Goal: Task Accomplishment & Management: Complete application form

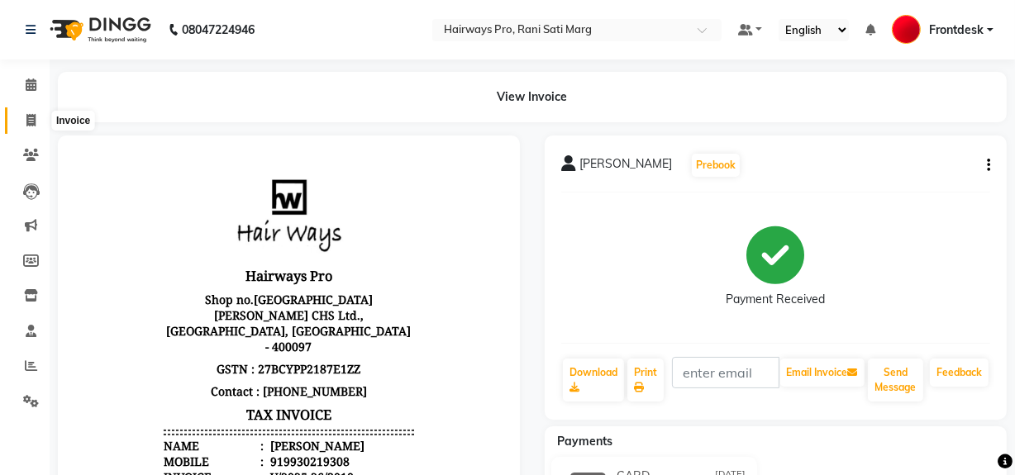
click at [30, 119] on icon at bounding box center [30, 120] width 9 height 12
select select "service"
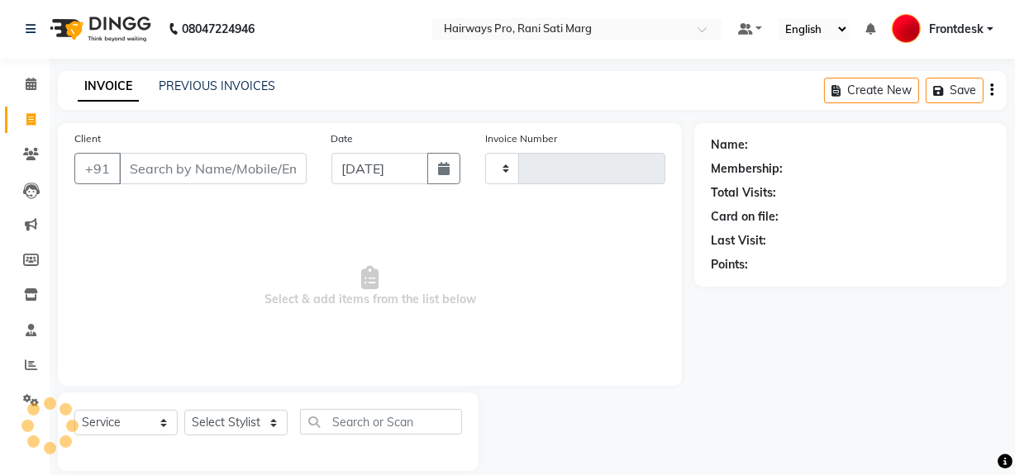
type input "3011"
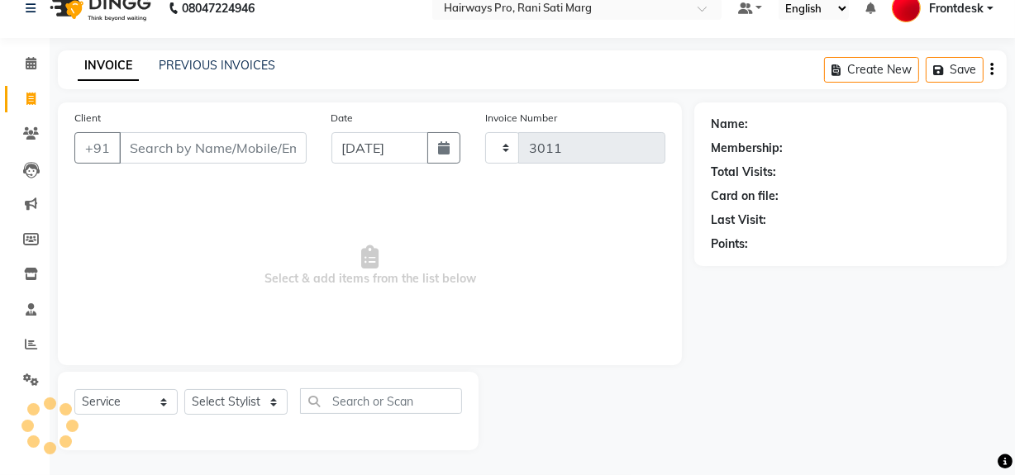
select select "787"
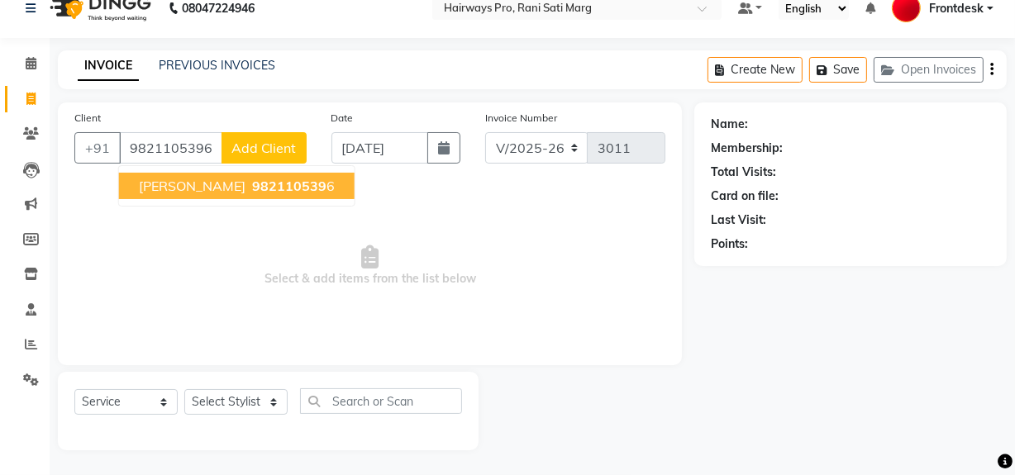
type input "9821105396"
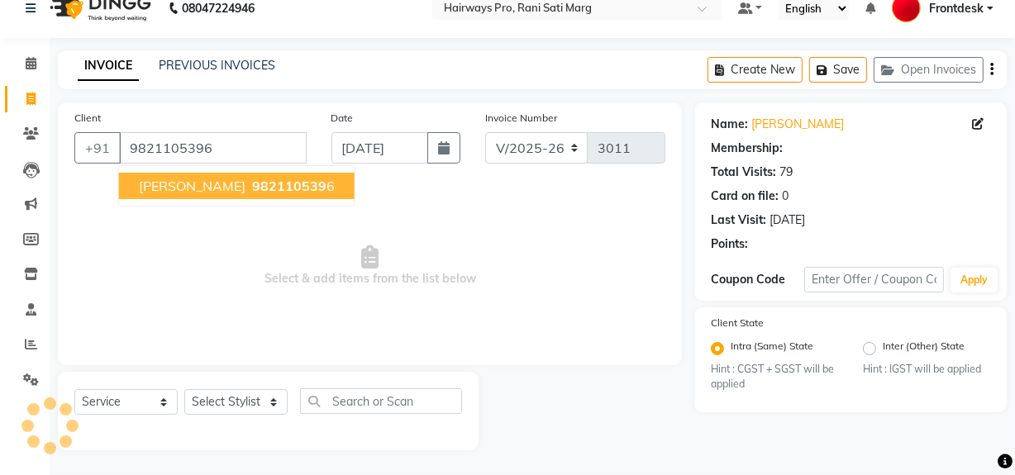
select select "1: Object"
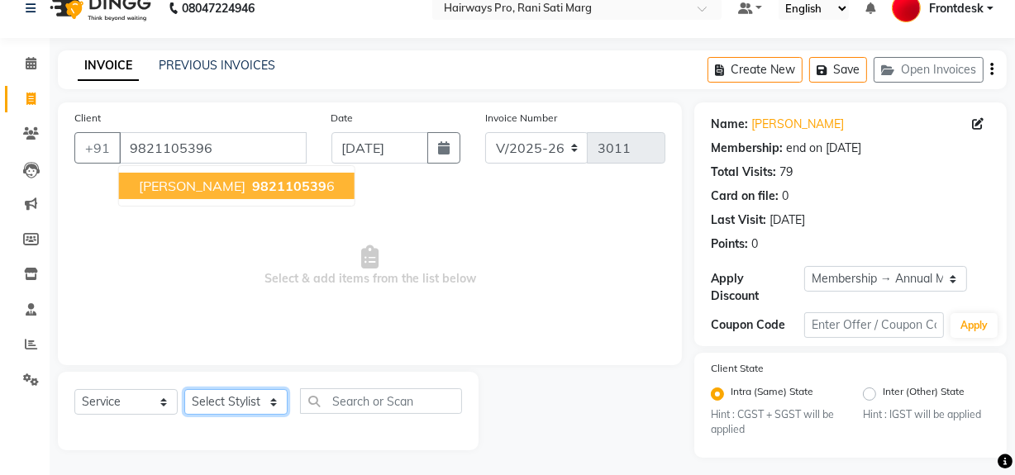
click at [264, 404] on select "Select Stylist ABID DANISH [PERSON_NAME] Frontdesk INTEZAR [PERSON_NAME] [PERSO…" at bounding box center [235, 402] width 103 height 26
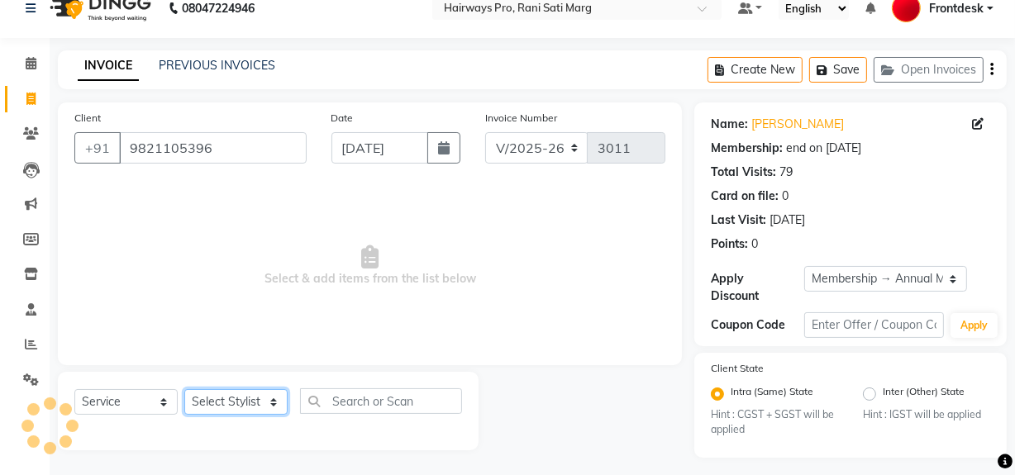
select select "45602"
click at [184, 389] on select "Select Stylist ABID DANISH [PERSON_NAME] Frontdesk INTEZAR [PERSON_NAME] [PERSO…" at bounding box center [235, 402] width 103 height 26
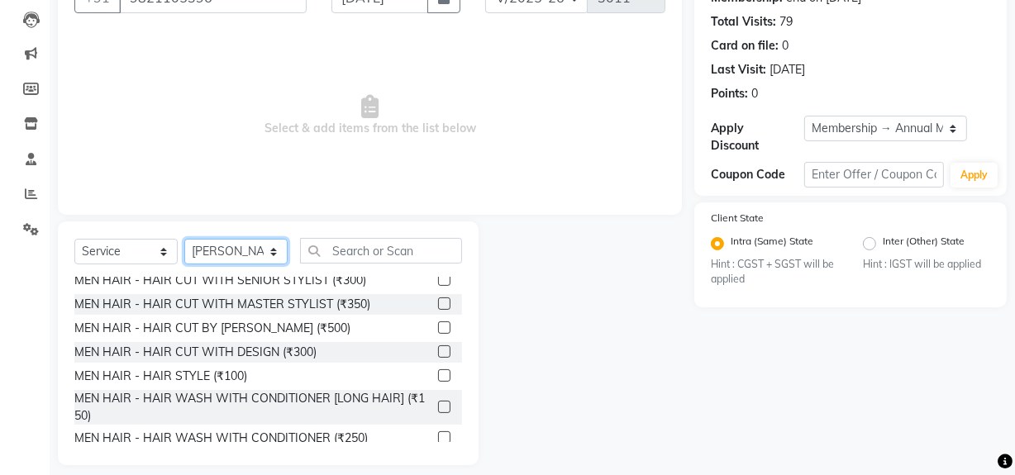
scroll to position [74, 0]
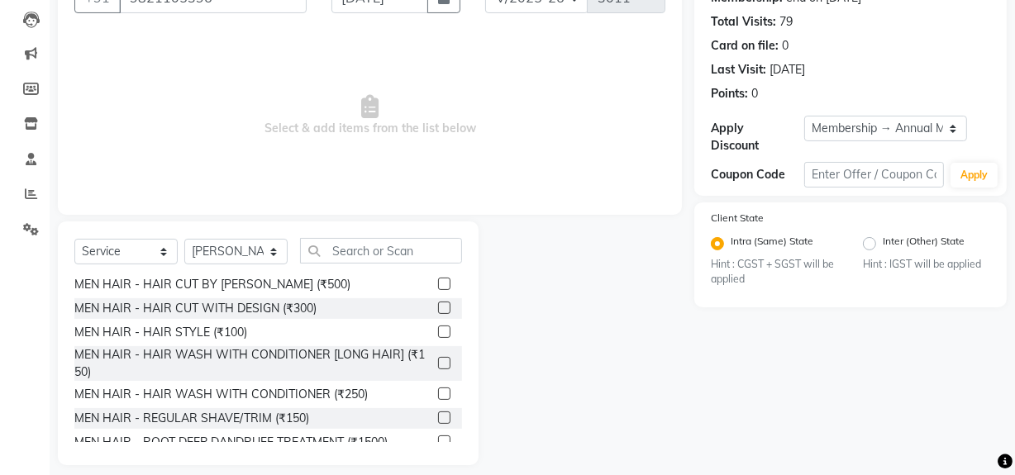
click at [438, 415] on label at bounding box center [444, 417] width 12 height 12
click at [438, 415] on input "checkbox" at bounding box center [443, 418] width 11 height 11
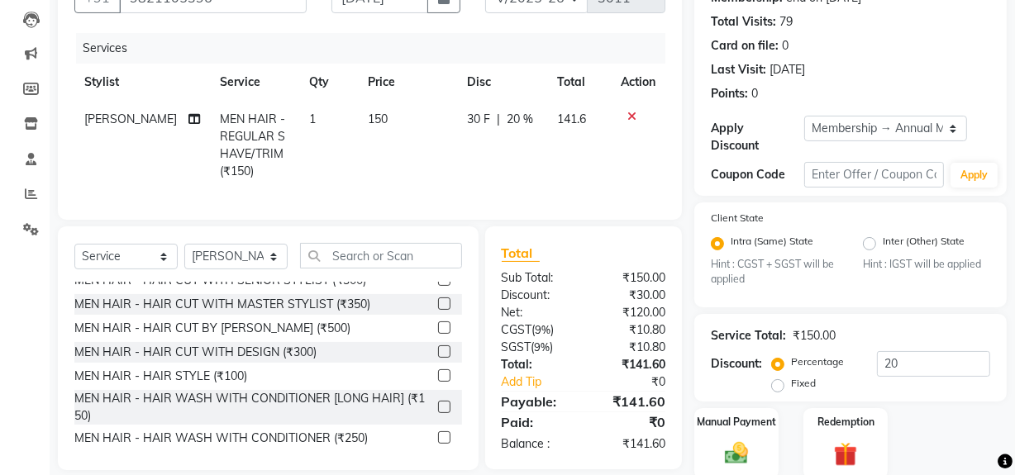
scroll to position [0, 0]
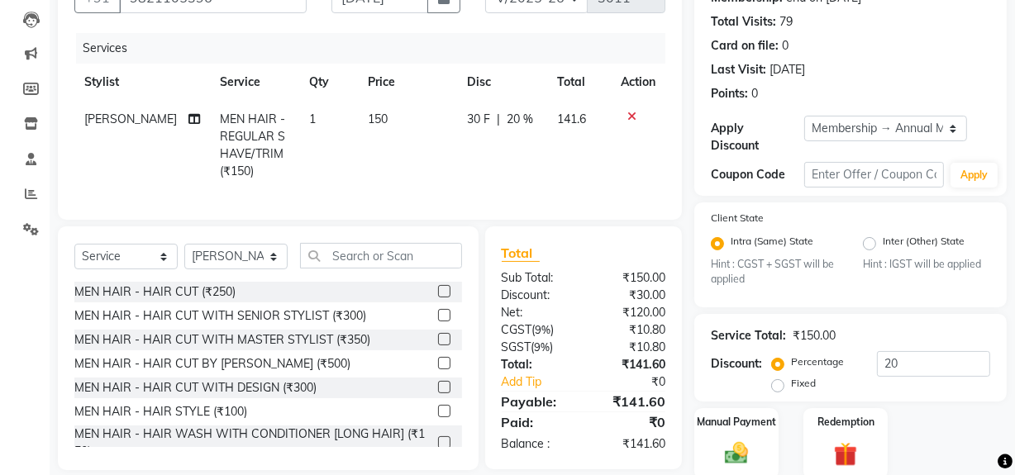
checkbox input "false"
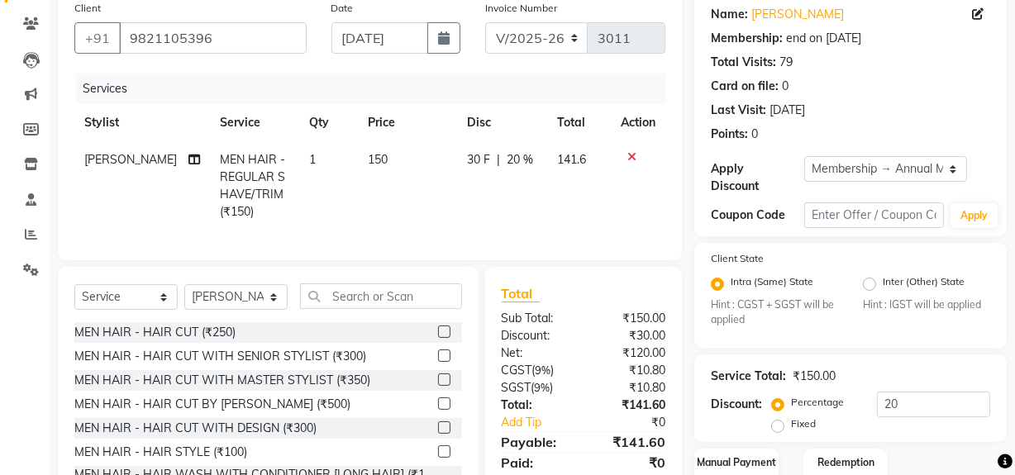
scroll to position [97, 0]
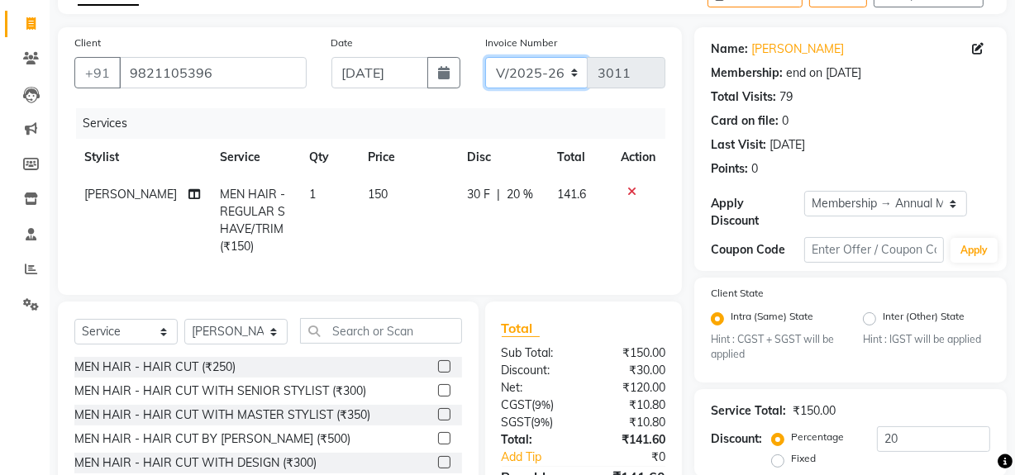
click at [560, 66] on select "INV/25-26 V/2025-26" at bounding box center [536, 72] width 103 height 31
select select "6960"
click at [485, 57] on select "INV/25-26 V/2025-26" at bounding box center [536, 72] width 103 height 31
type input "4259"
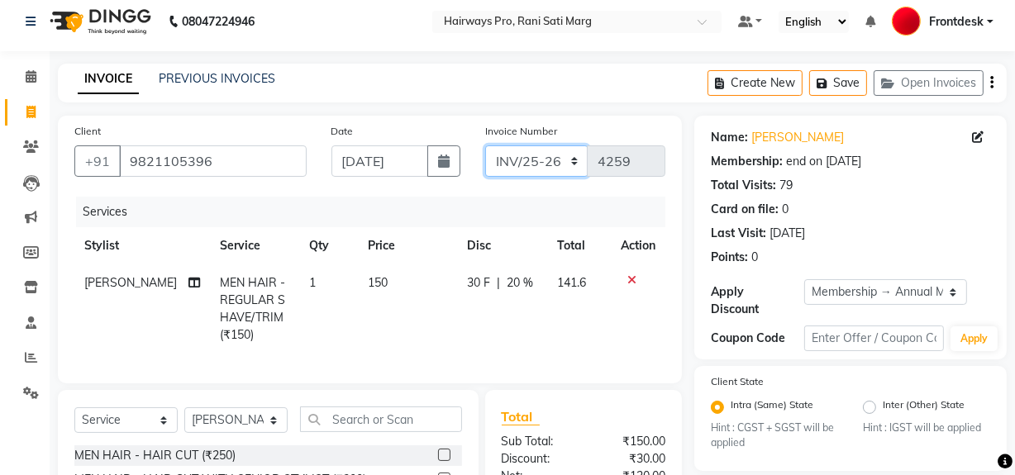
scroll to position [0, 0]
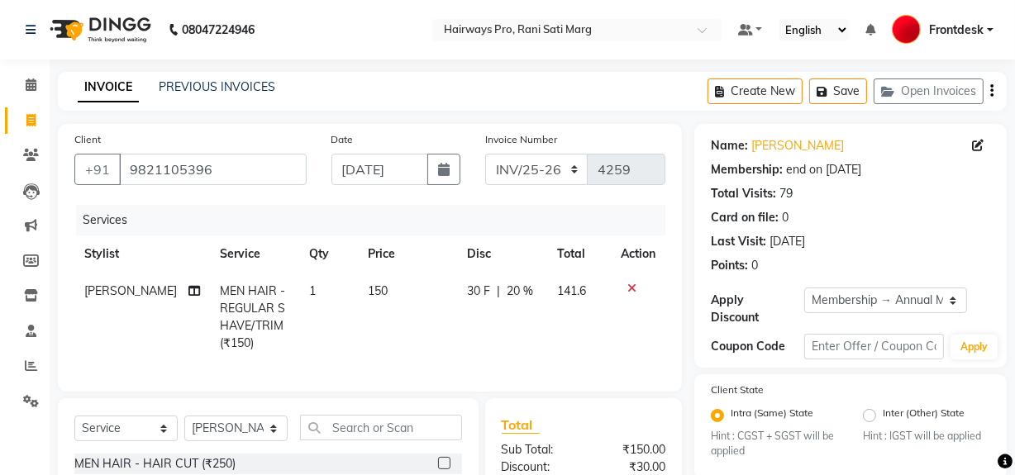
click at [990, 87] on button "button" at bounding box center [991, 91] width 3 height 39
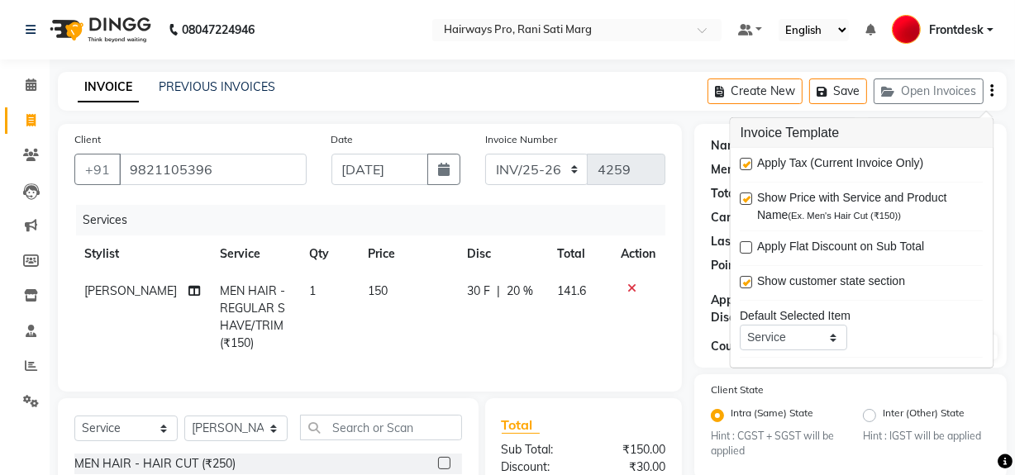
click at [744, 164] on label at bounding box center [746, 164] width 12 height 12
click at [744, 164] on input "checkbox" at bounding box center [745, 164] width 11 height 11
checkbox input "false"
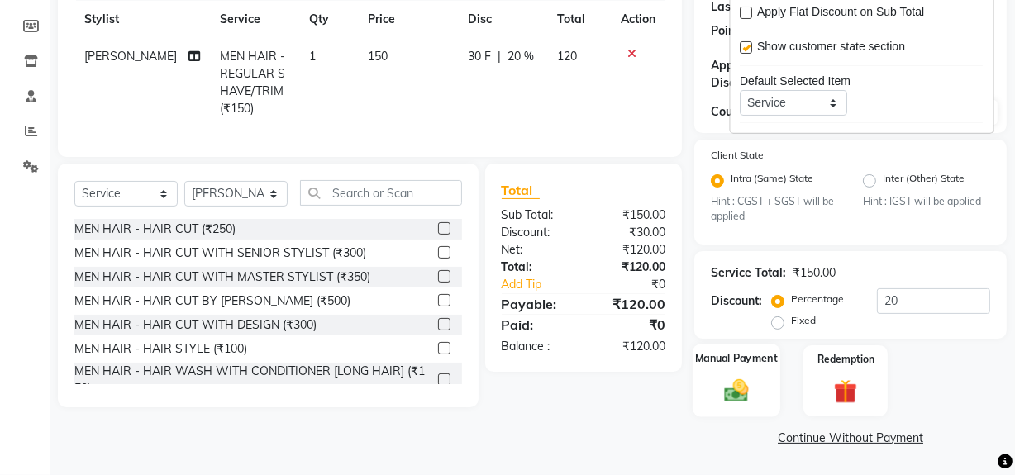
click at [721, 396] on img at bounding box center [736, 391] width 40 height 28
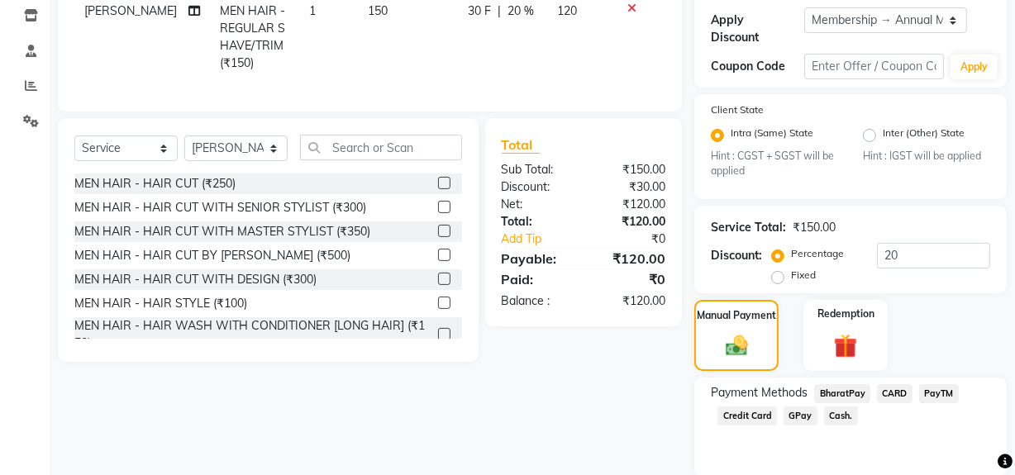
scroll to position [340, 0]
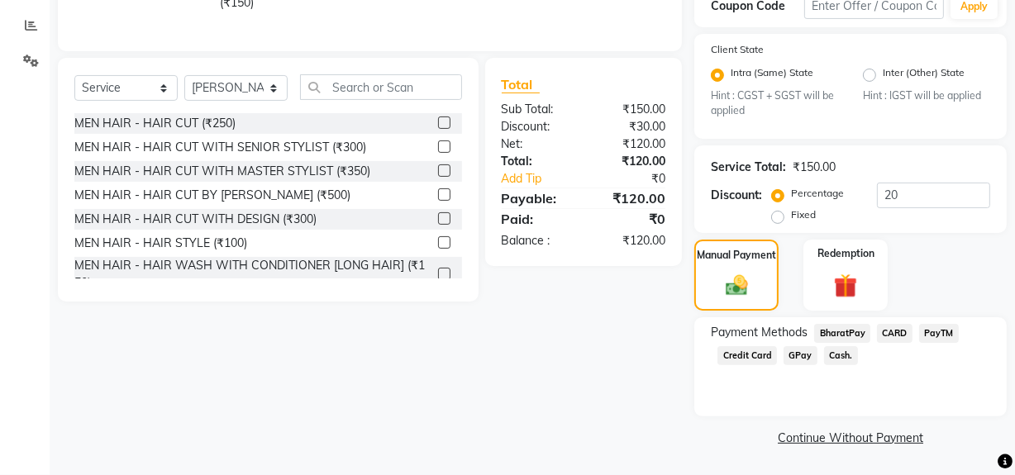
click at [841, 360] on span "Cash." at bounding box center [841, 355] width 34 height 19
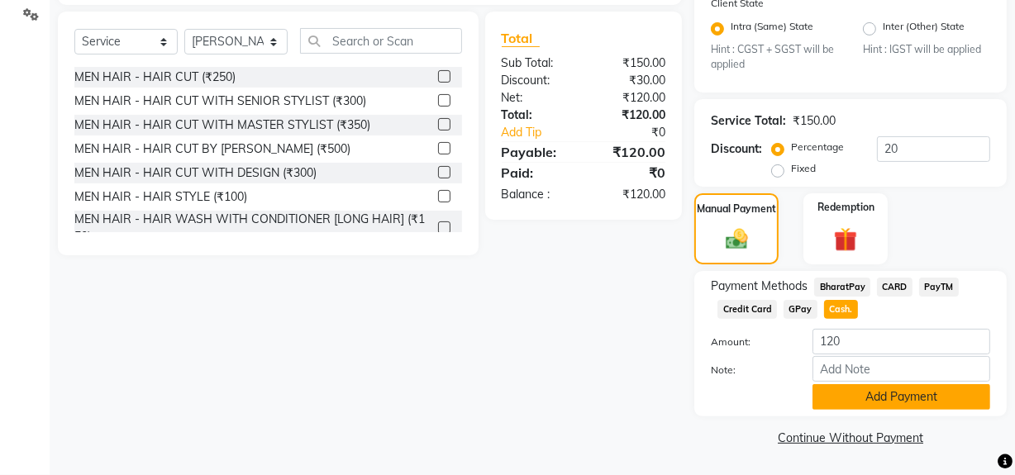
click at [839, 401] on button "Add Payment" at bounding box center [901, 397] width 178 height 26
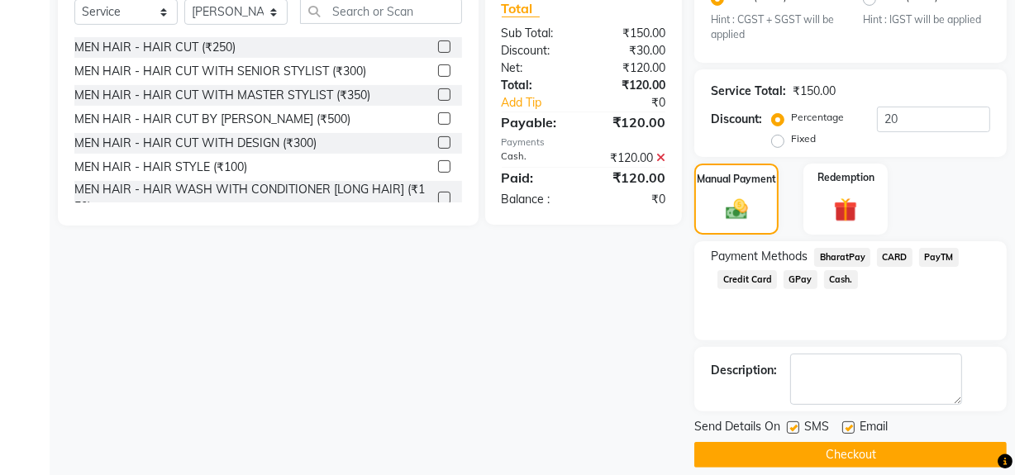
scroll to position [433, 0]
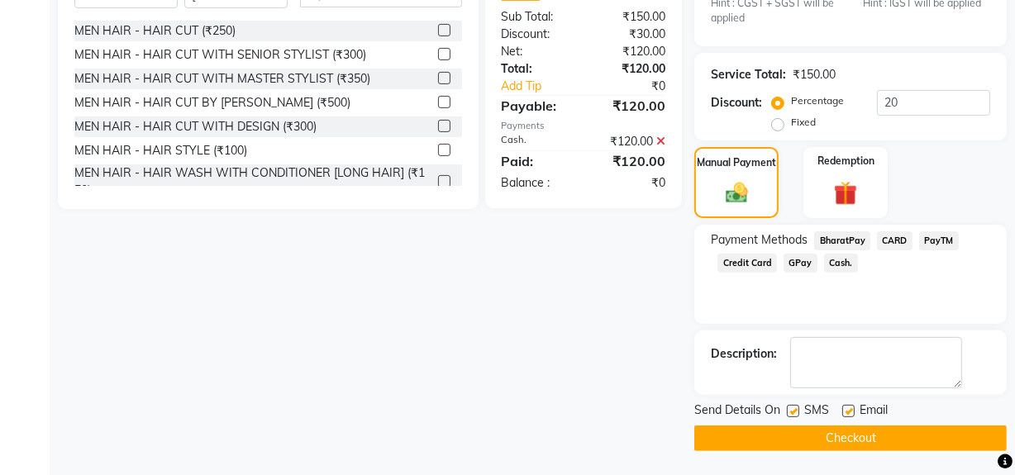
click at [787, 412] on label at bounding box center [793, 411] width 12 height 12
click at [787, 412] on input "checkbox" at bounding box center [792, 412] width 11 height 11
checkbox input "false"
click at [791, 429] on button "Checkout" at bounding box center [850, 439] width 312 height 26
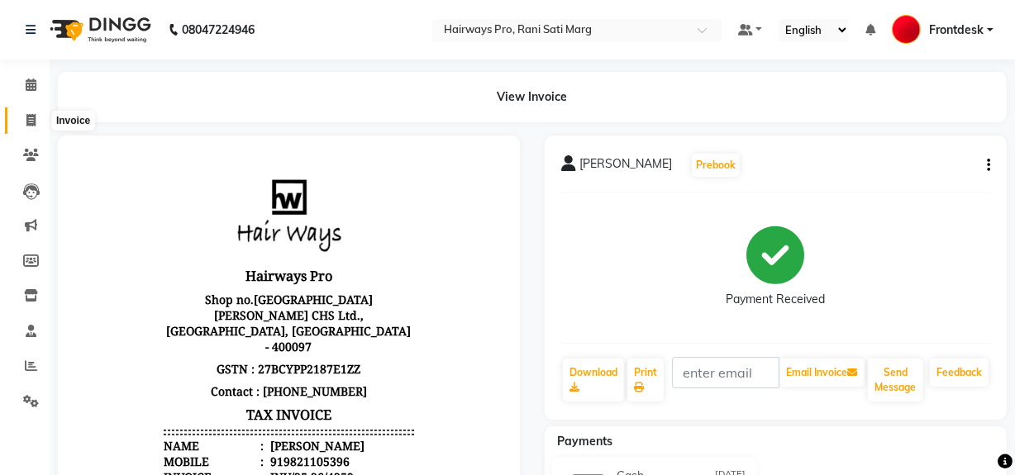
click at [21, 121] on span at bounding box center [31, 121] width 29 height 19
select select "787"
select select "service"
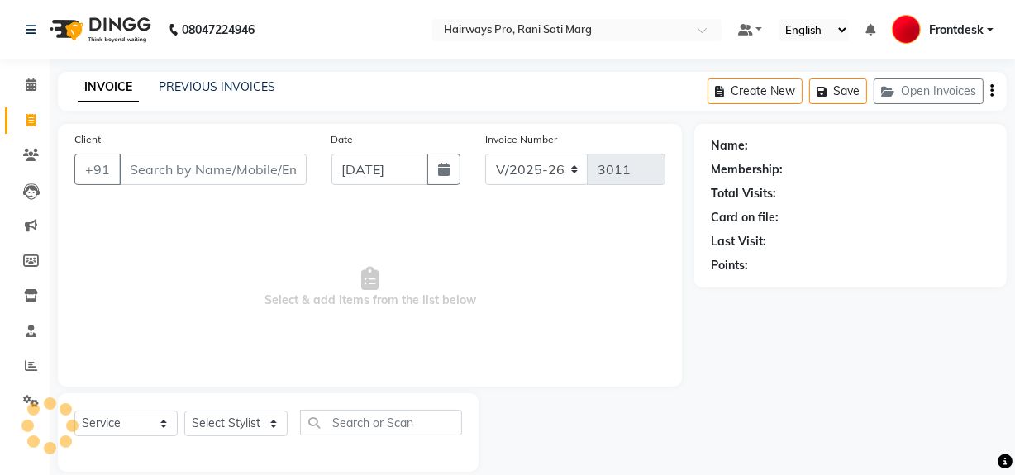
scroll to position [21, 0]
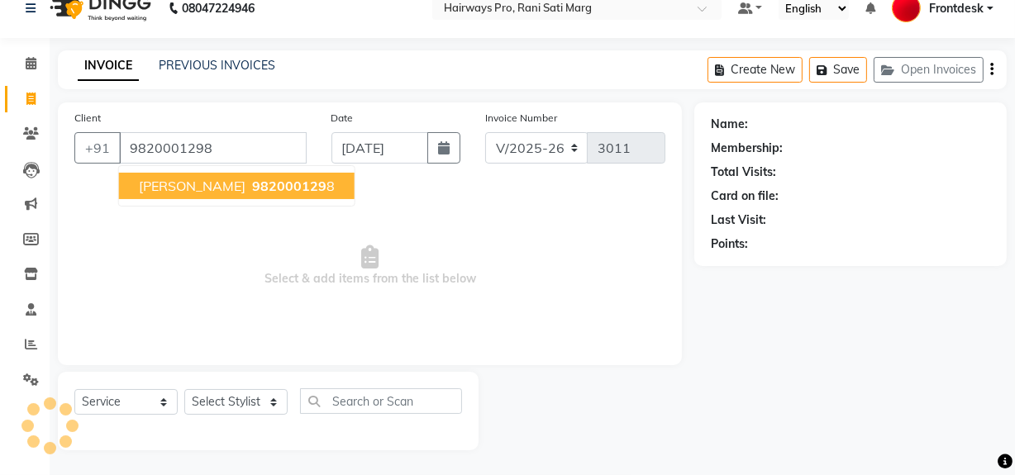
type input "9820001298"
select select "1: Object"
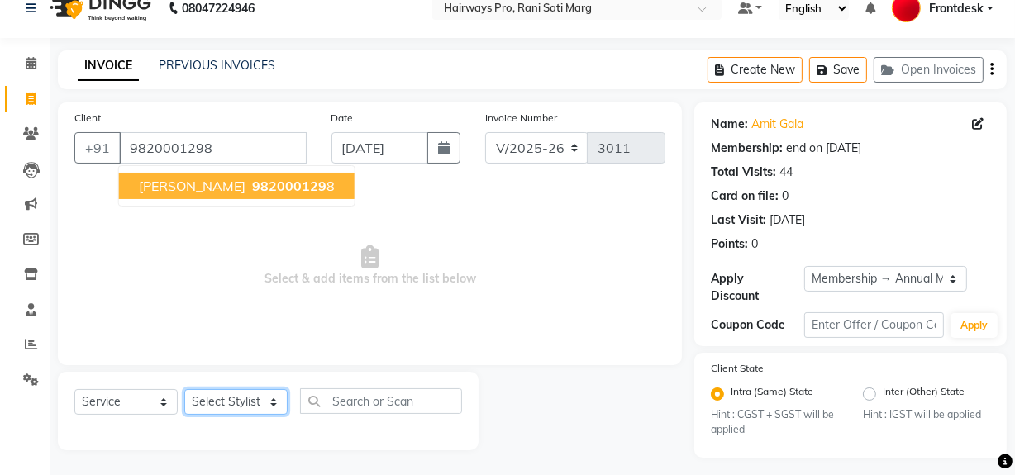
click at [278, 402] on select "Select Stylist ABID DANISH [PERSON_NAME] Frontdesk INTEZAR [PERSON_NAME] [PERSO…" at bounding box center [235, 402] width 103 height 26
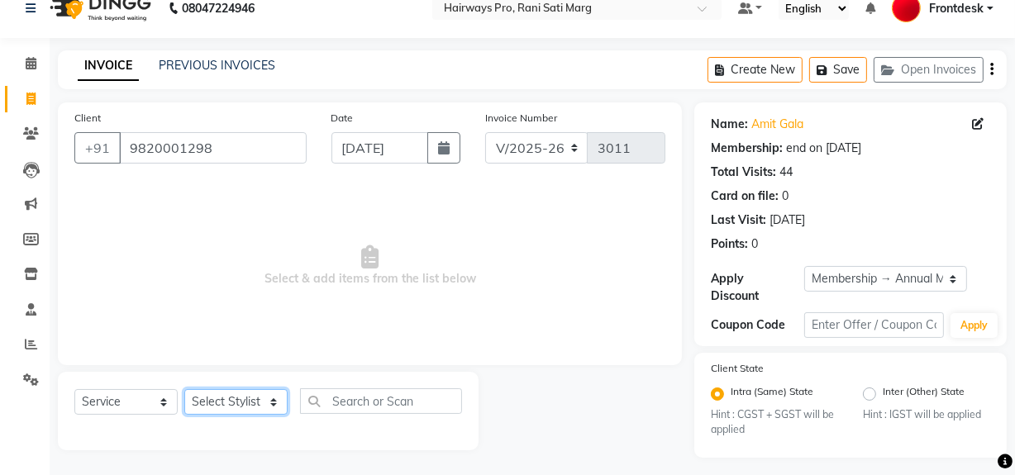
select select "13192"
click at [184, 389] on select "Select Stylist ABID DANISH [PERSON_NAME] Frontdesk INTEZAR [PERSON_NAME] [PERSO…" at bounding box center [235, 402] width 103 height 26
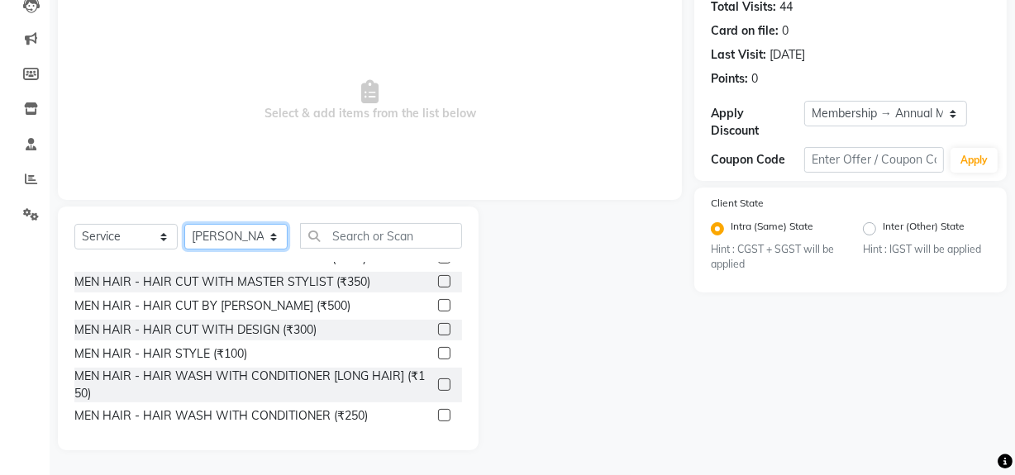
scroll to position [74, 0]
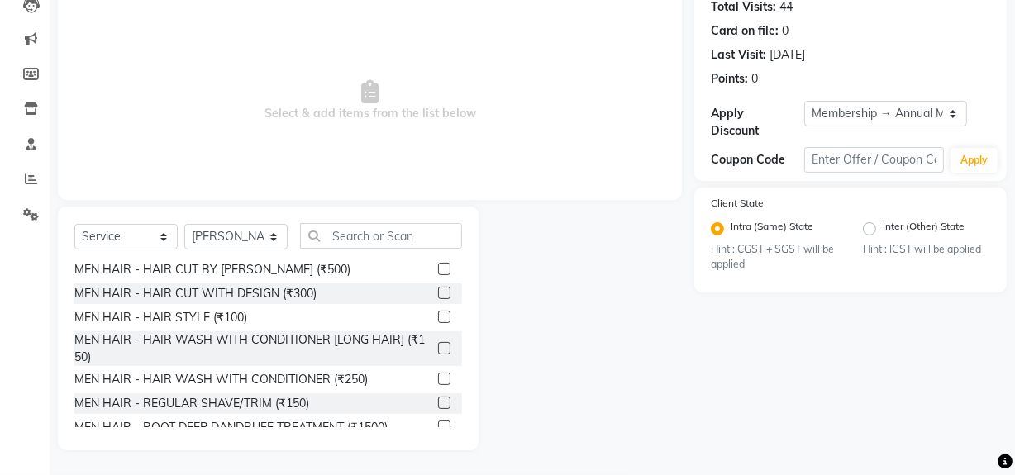
click at [438, 402] on label at bounding box center [444, 403] width 12 height 12
click at [438, 402] on input "checkbox" at bounding box center [443, 403] width 11 height 11
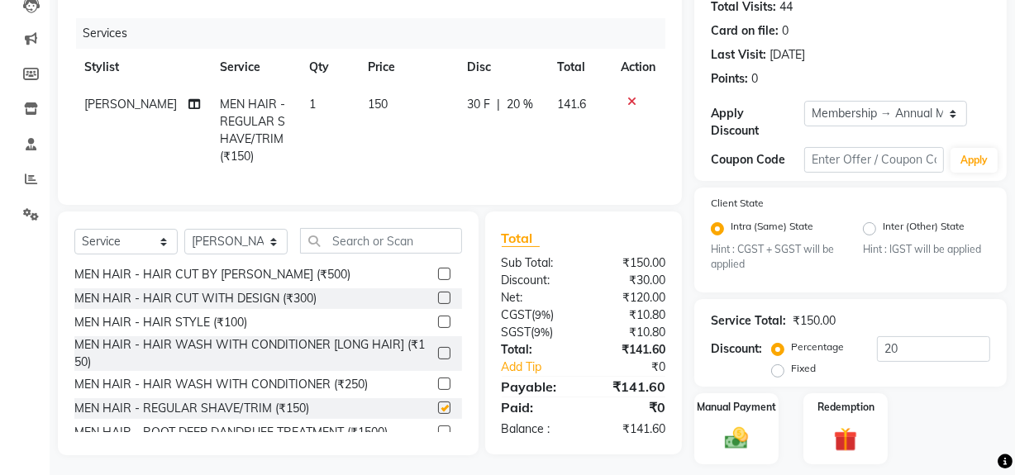
checkbox input "false"
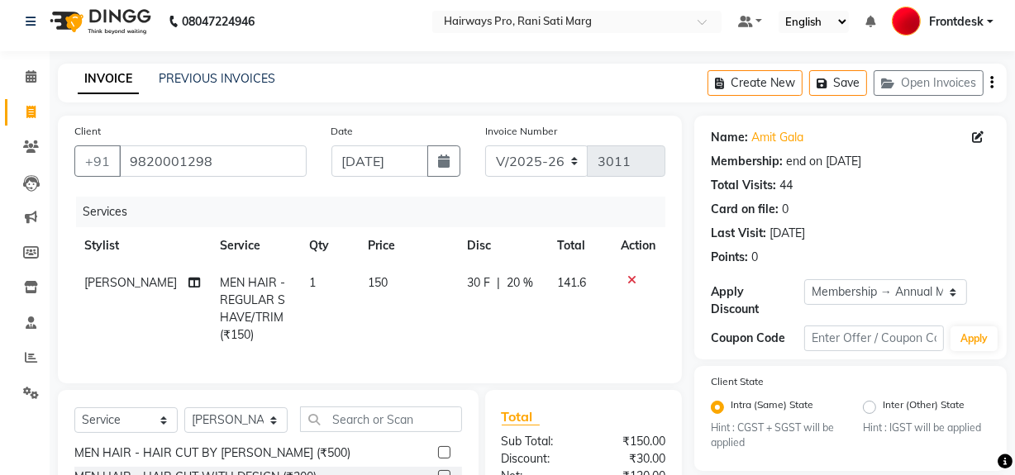
scroll to position [0, 0]
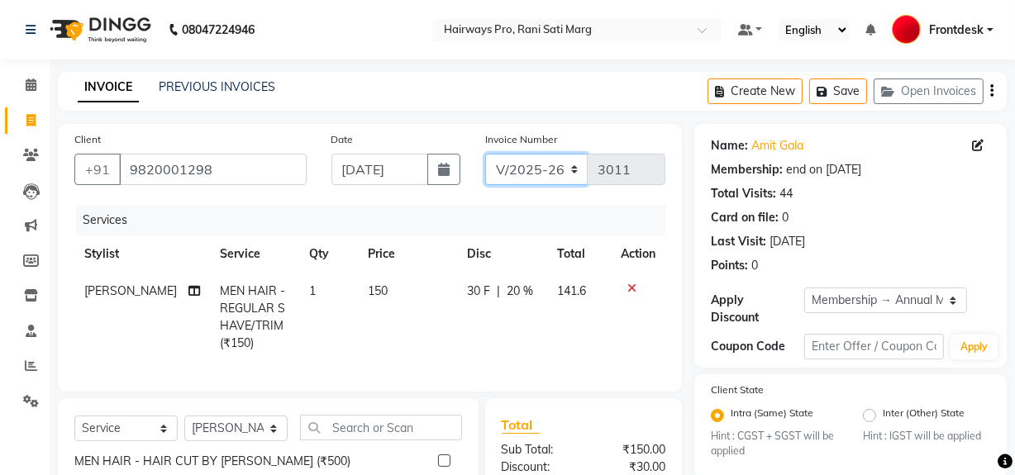
click at [572, 167] on select "INV/25-26 V/2025-26" at bounding box center [536, 169] width 103 height 31
select select "6960"
click at [485, 154] on select "INV/25-26 V/2025-26" at bounding box center [536, 169] width 103 height 31
type input "4260"
click at [990, 92] on icon "button" at bounding box center [991, 91] width 3 height 1
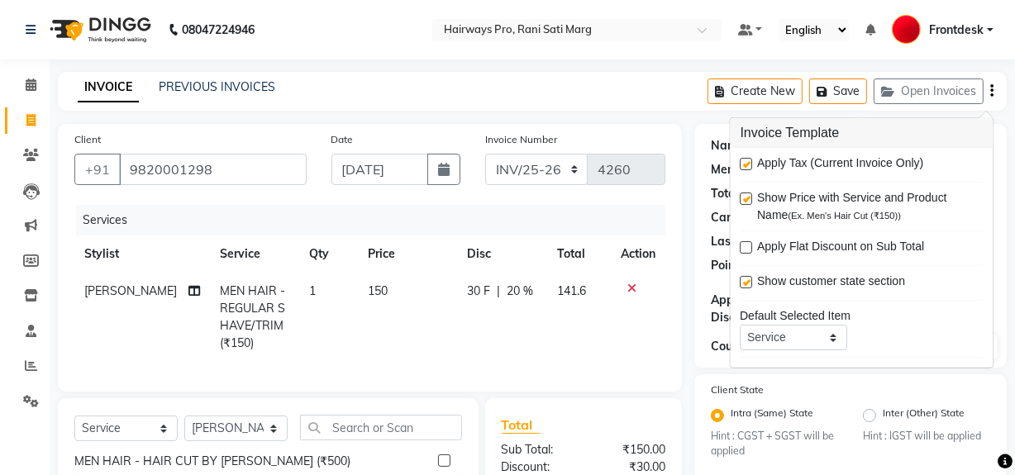
click at [743, 161] on label at bounding box center [746, 164] width 12 height 12
click at [743, 161] on input "checkbox" at bounding box center [745, 164] width 11 height 11
checkbox input "false"
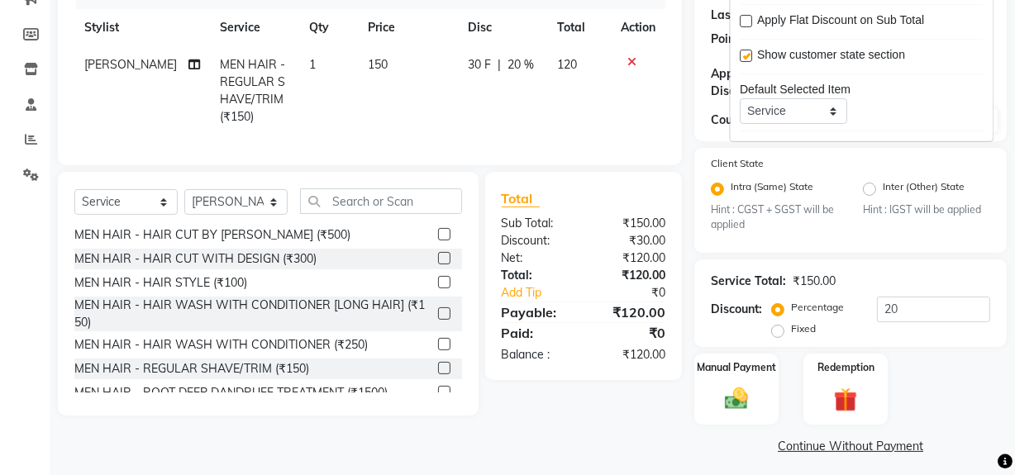
scroll to position [235, 0]
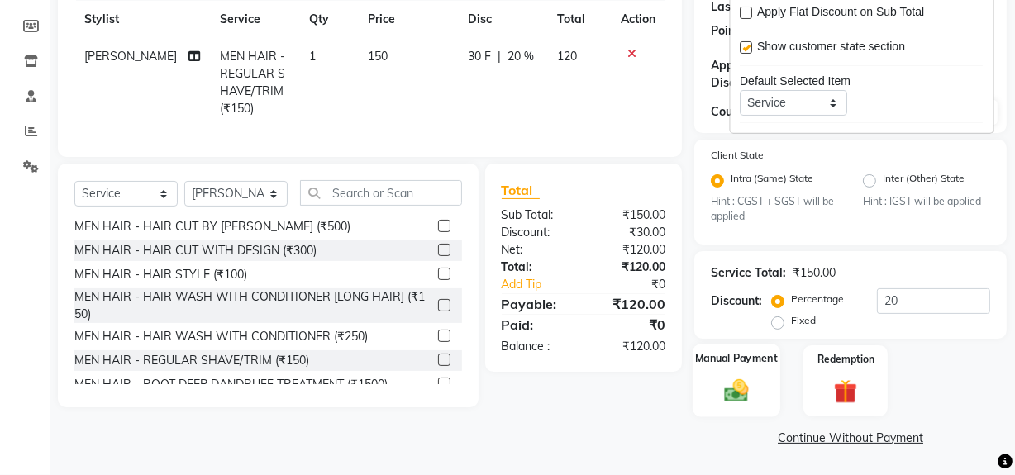
click at [723, 392] on img at bounding box center [736, 391] width 40 height 28
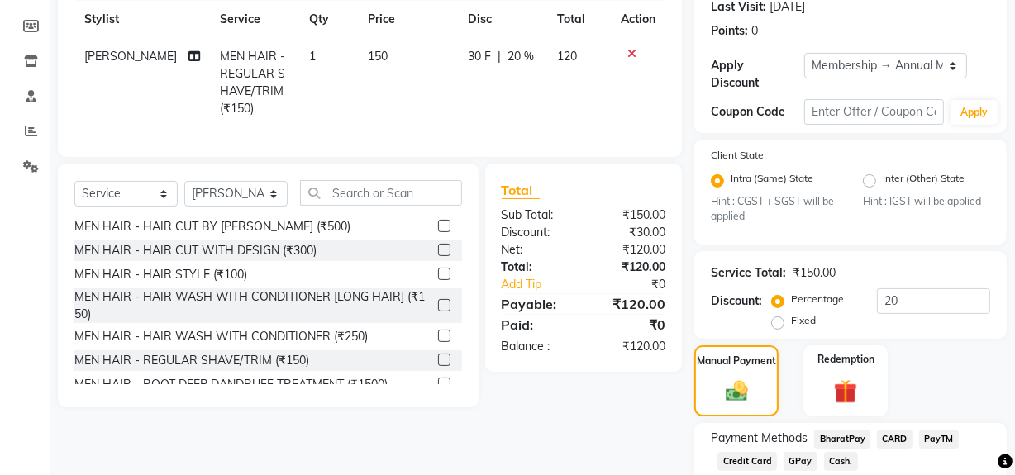
click at [842, 461] on span "Cash." at bounding box center [841, 461] width 34 height 19
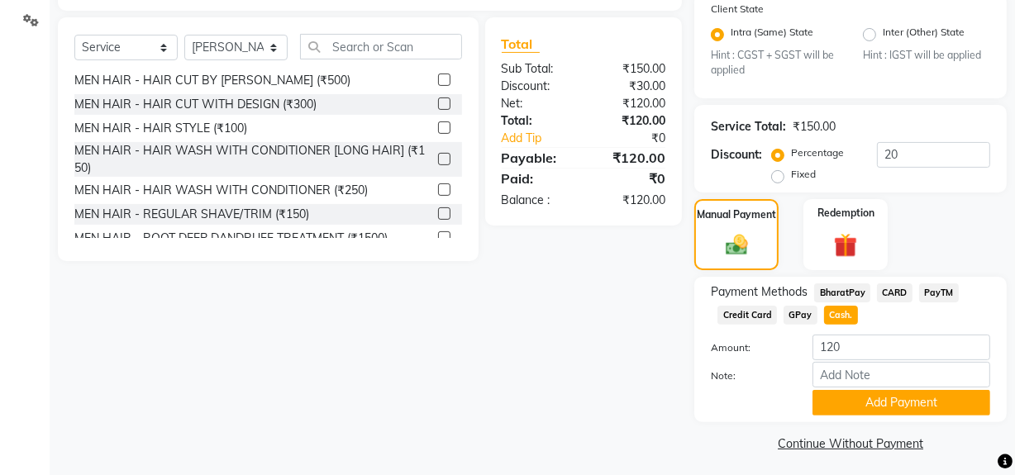
scroll to position [388, 0]
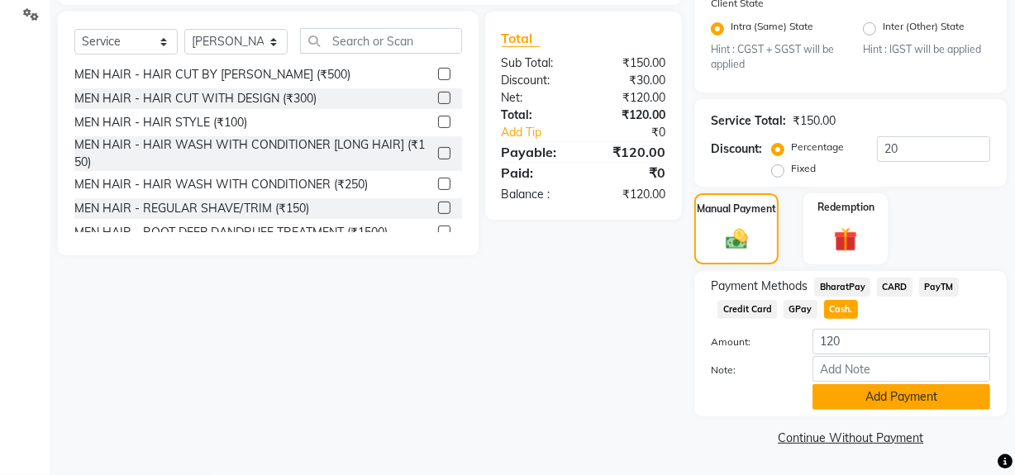
click at [859, 399] on button "Add Payment" at bounding box center [901, 397] width 178 height 26
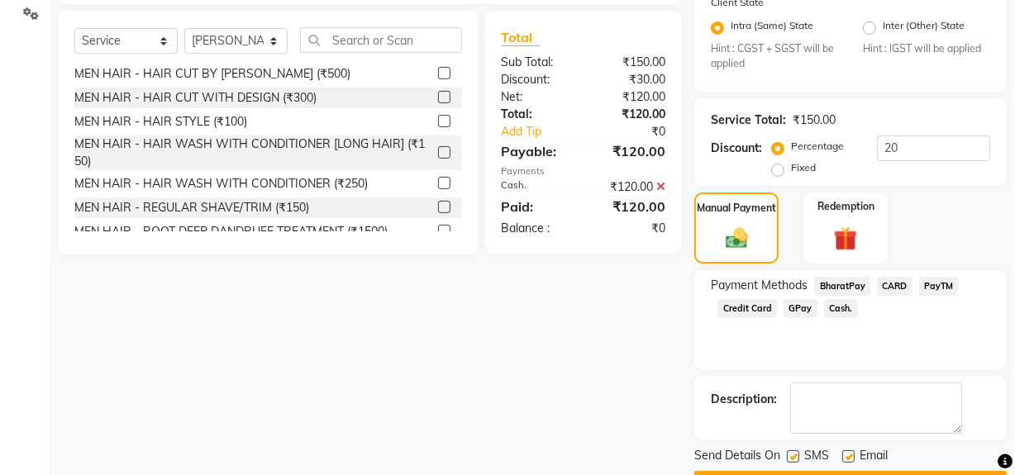
click at [787, 454] on label at bounding box center [793, 456] width 12 height 12
click at [787, 454] on input "checkbox" at bounding box center [792, 457] width 11 height 11
checkbox input "false"
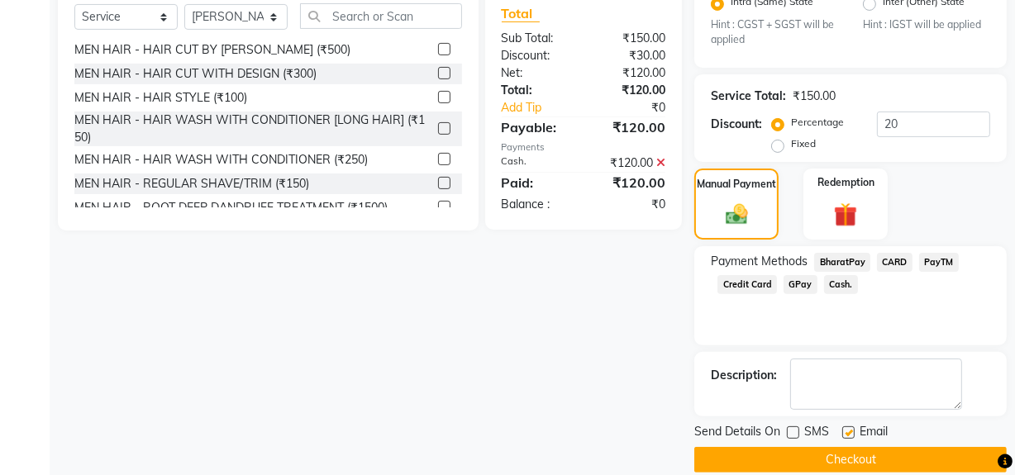
scroll to position [433, 0]
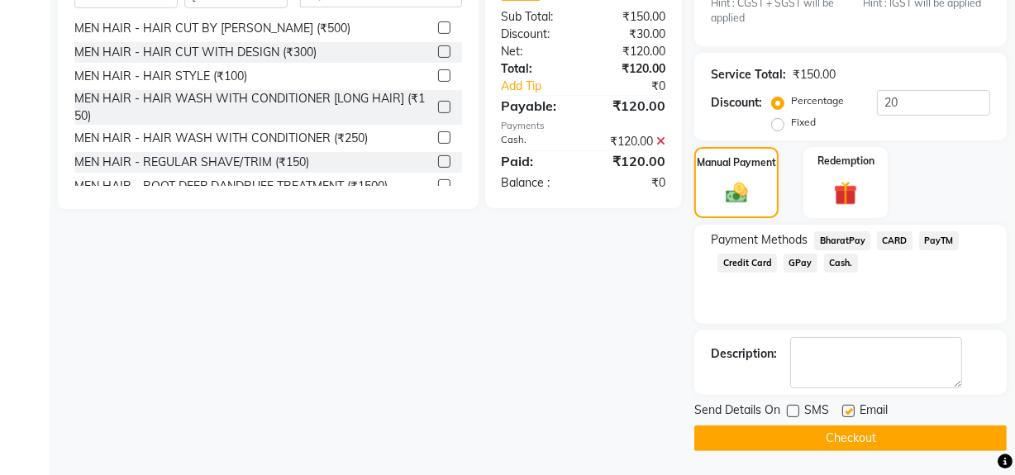
click at [800, 443] on button "Checkout" at bounding box center [850, 439] width 312 height 26
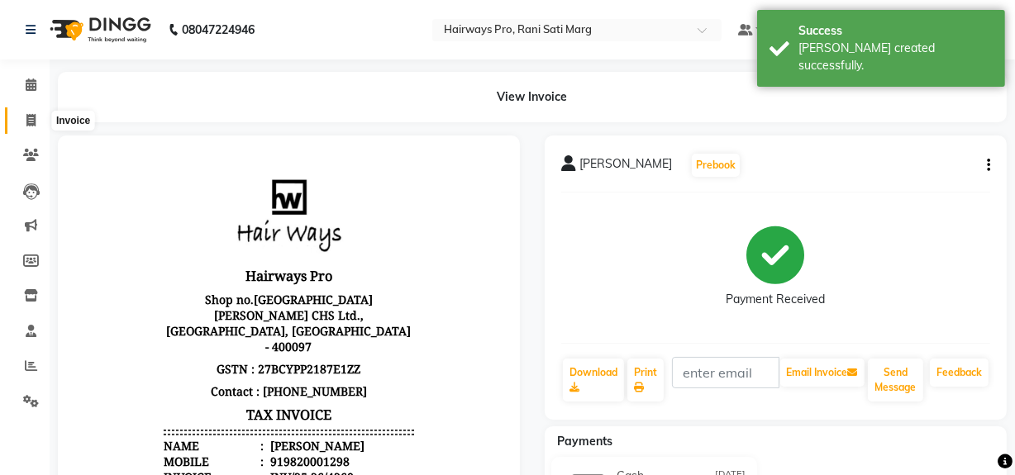
click at [23, 115] on span at bounding box center [31, 121] width 29 height 19
select select "service"
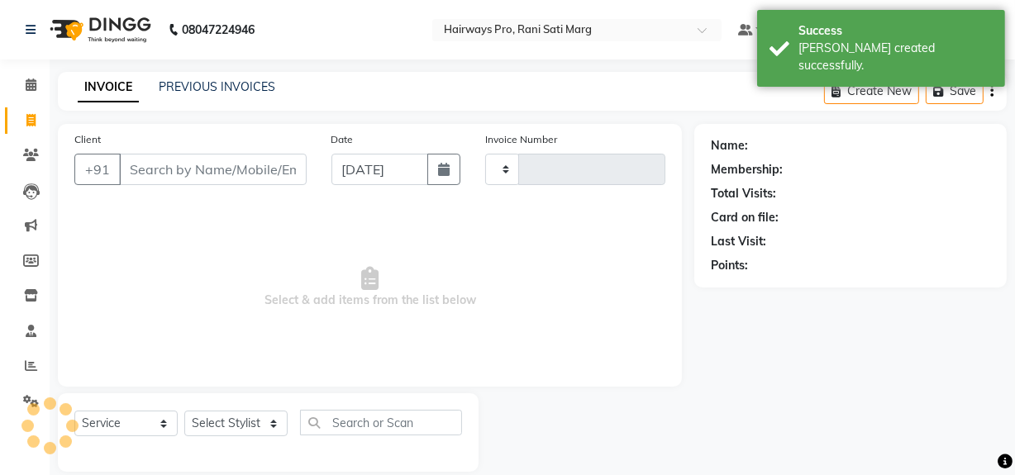
type input "3011"
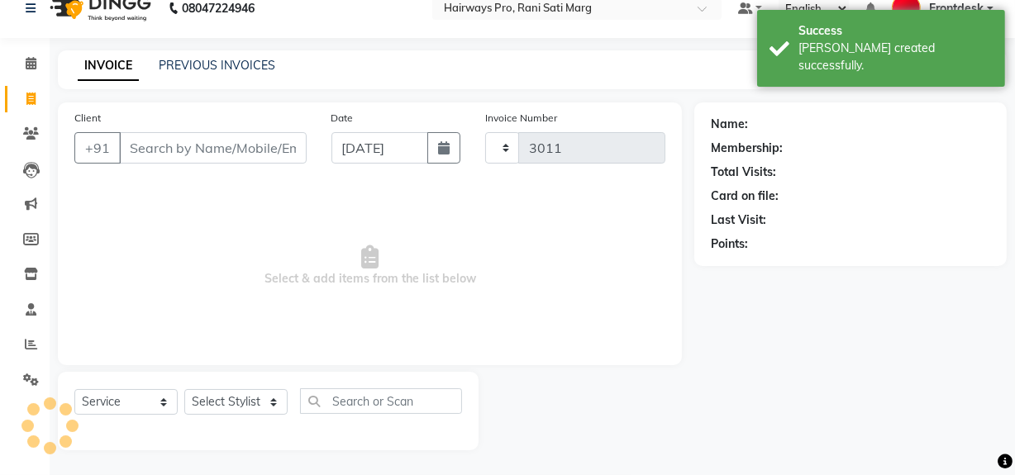
select select "787"
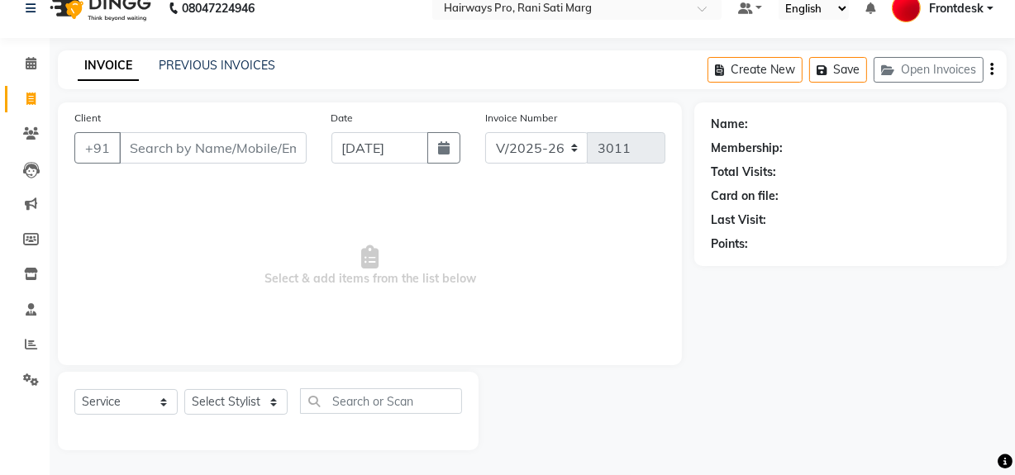
scroll to position [0, 0]
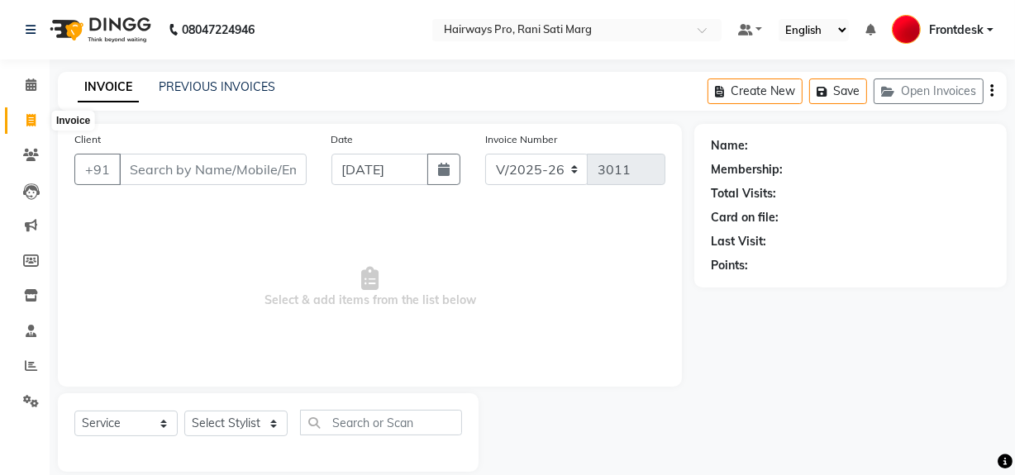
click at [29, 117] on icon at bounding box center [30, 120] width 9 height 12
select select "service"
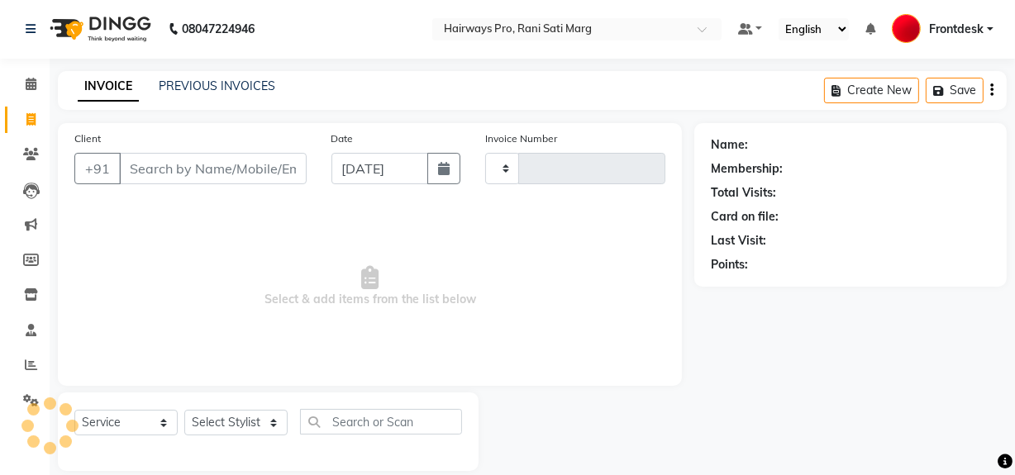
type input "3011"
select select "787"
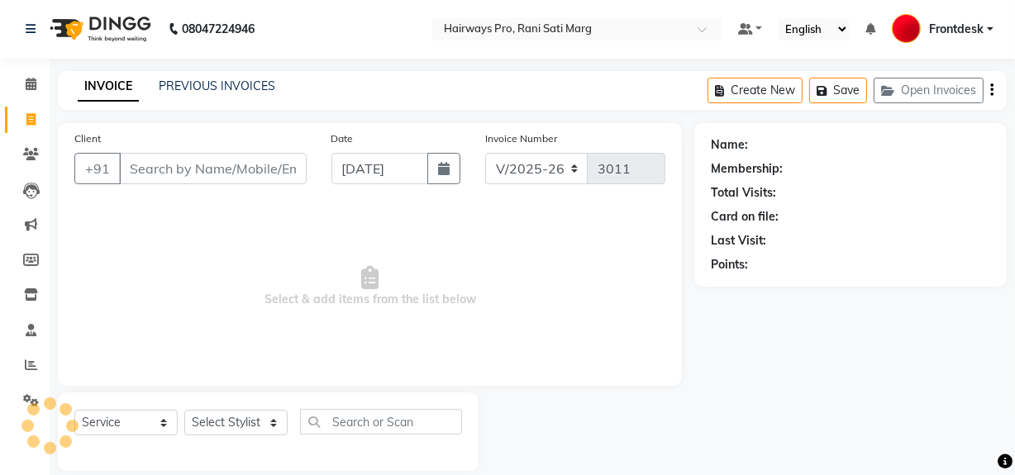
scroll to position [21, 0]
